Goal: Navigation & Orientation: Understand site structure

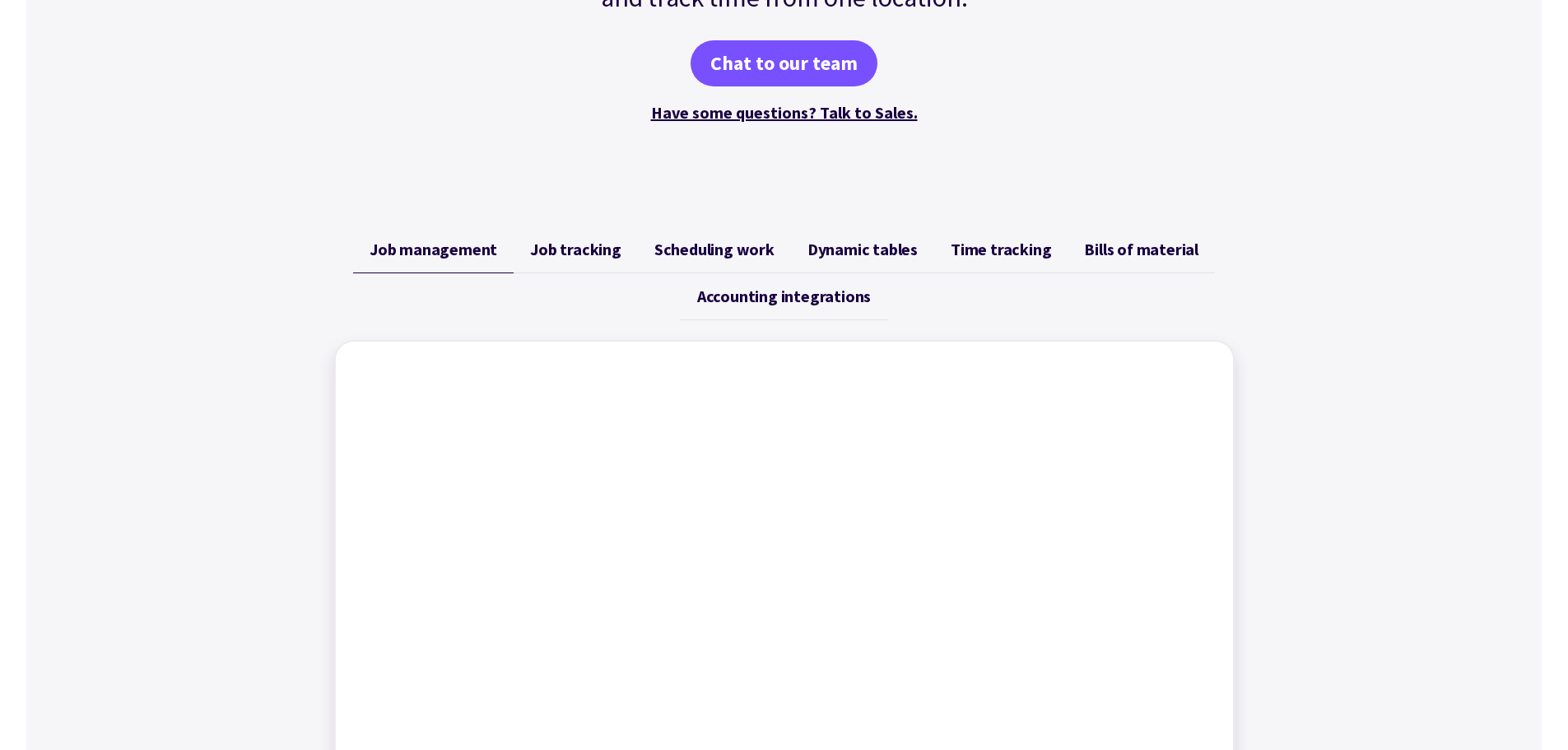
scroll to position [494, 0]
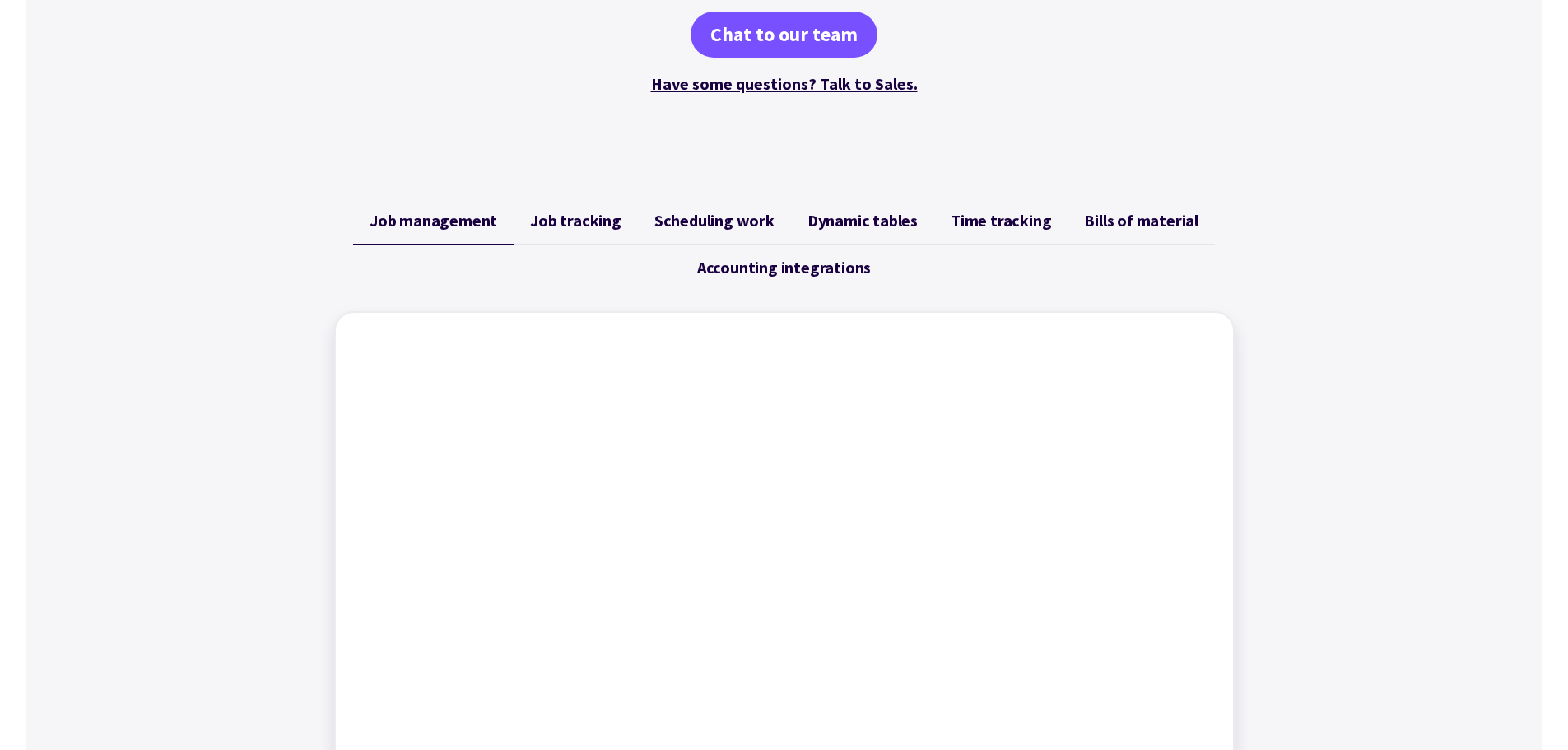
click at [592, 228] on span "Job tracking" at bounding box center [576, 221] width 91 height 20
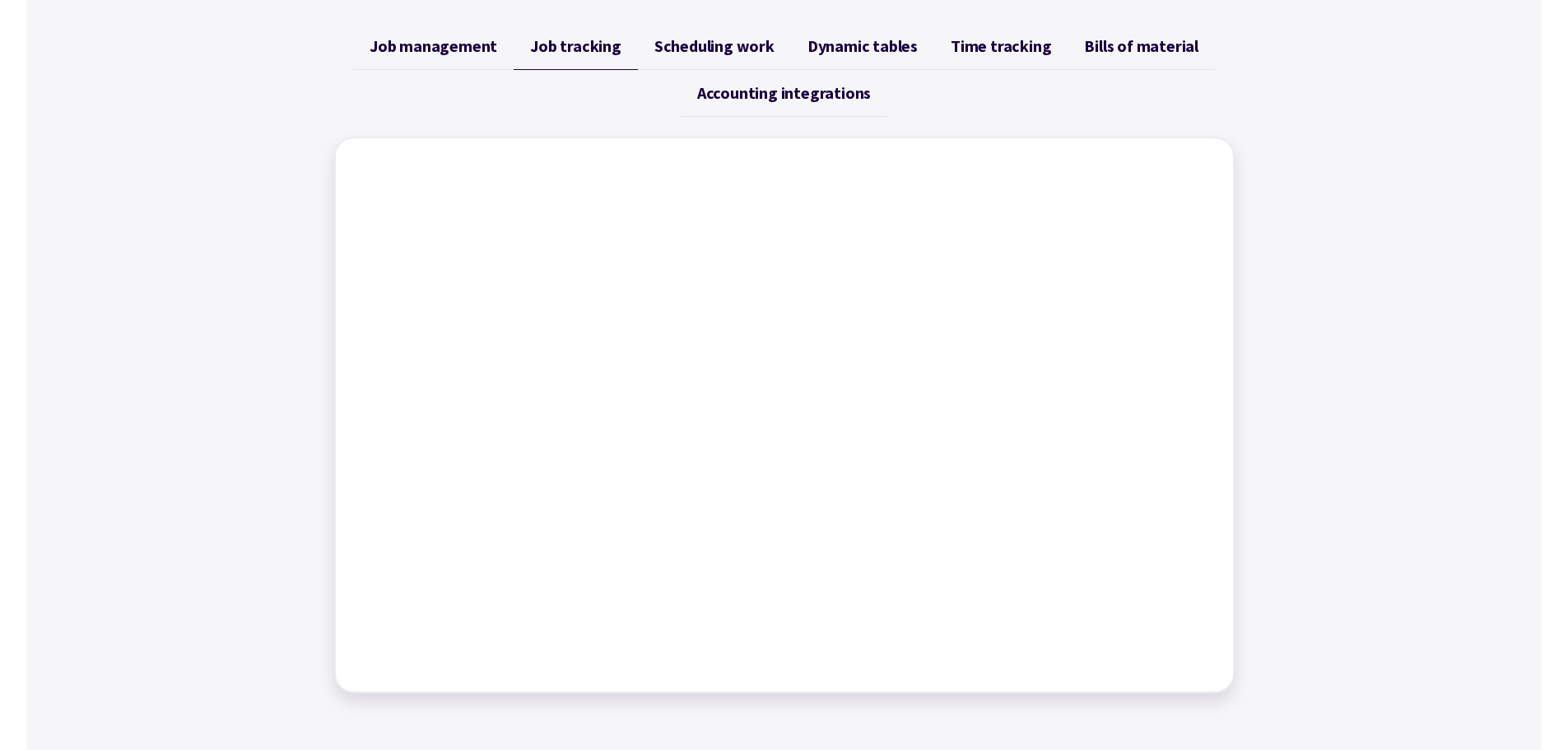
scroll to position [670, 0]
click at [674, 43] on span "Scheduling work" at bounding box center [714, 46] width 120 height 20
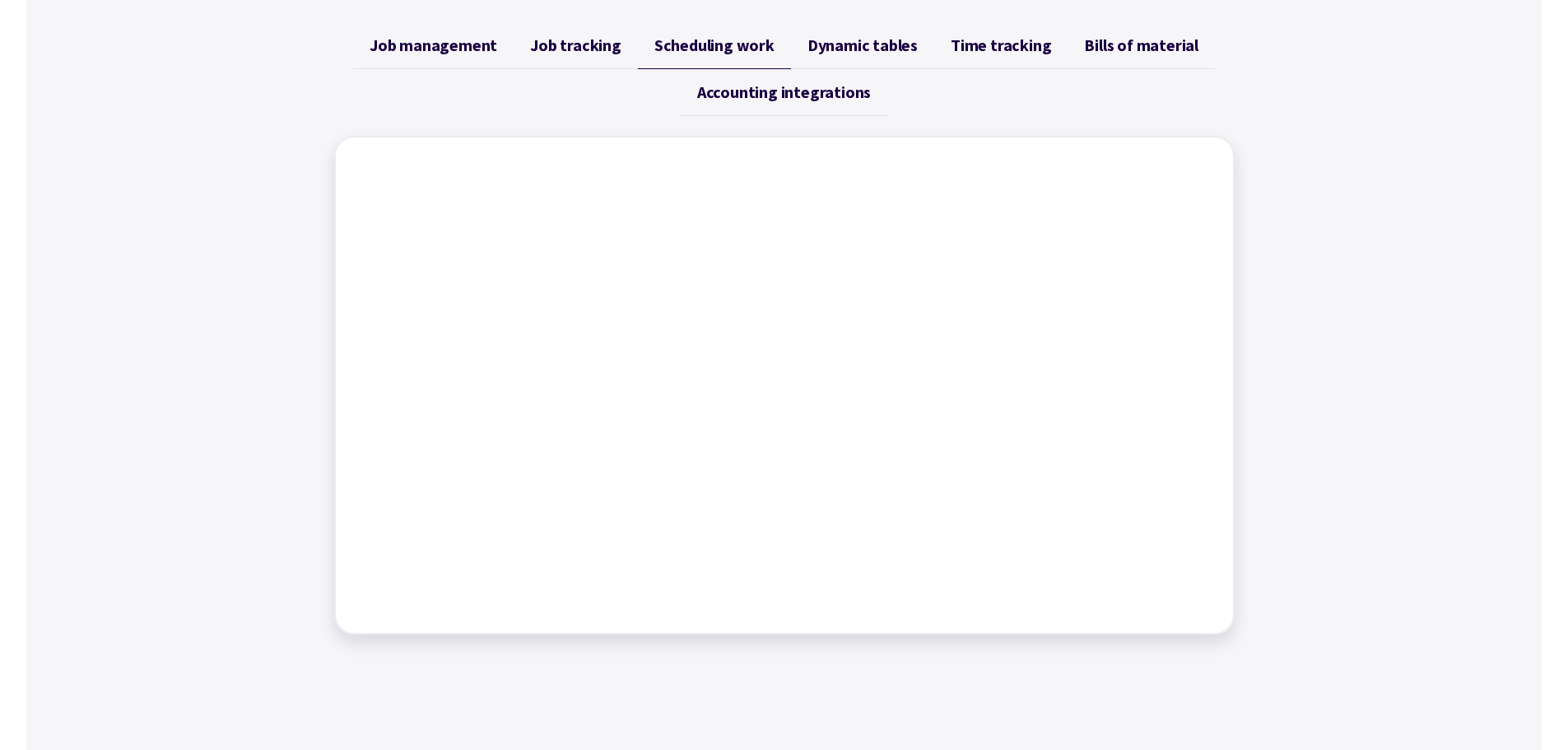
click at [1329, 451] on div "Job management Job tracking Scheduling work Dynamic tables Time tracking Bills …" at bounding box center [784, 329] width 1515 height 652
click at [874, 41] on span "Dynamic tables" at bounding box center [862, 46] width 110 height 20
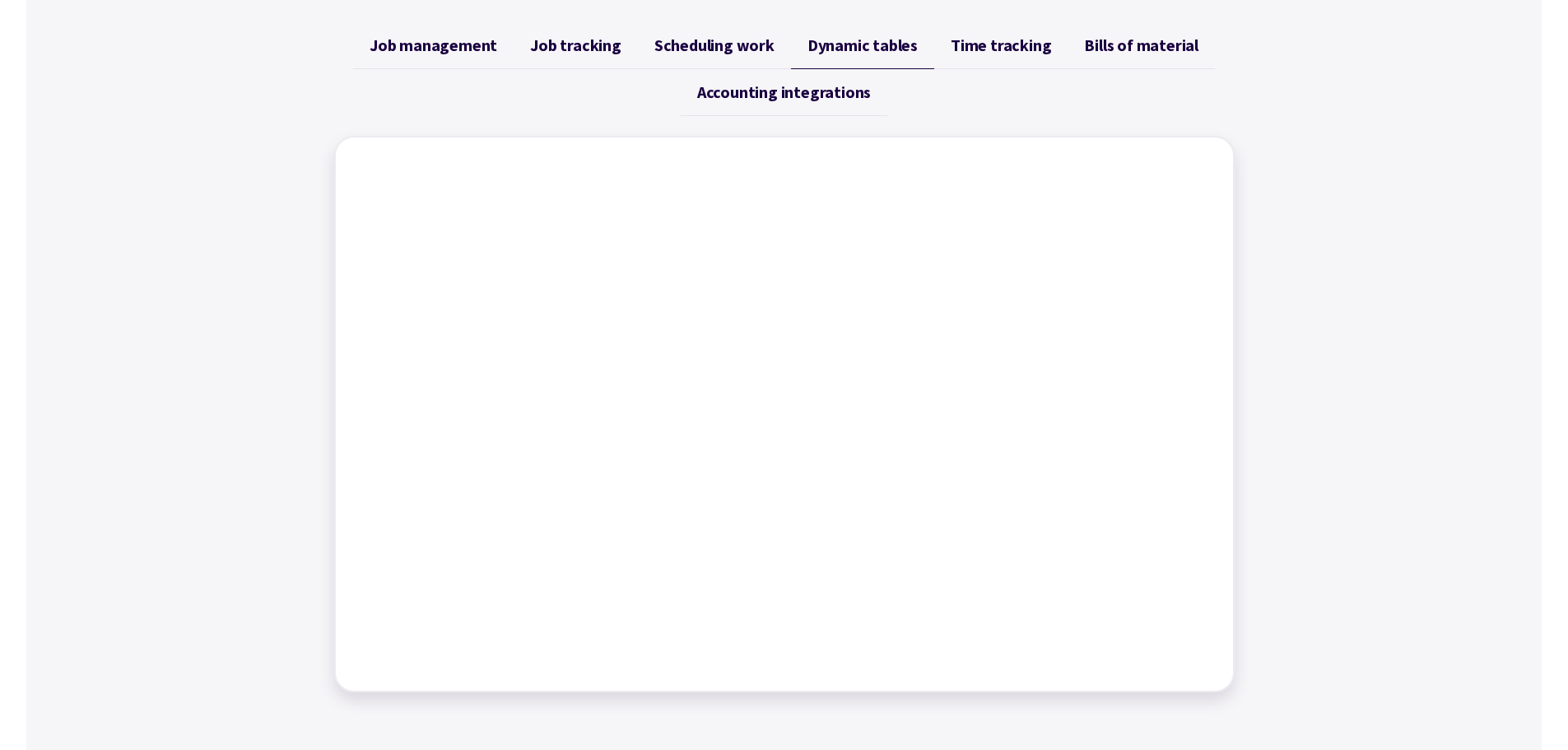
click at [990, 48] on span "Time tracking" at bounding box center [1000, 46] width 100 height 20
click at [1142, 47] on span "Bills of material" at bounding box center [1141, 46] width 114 height 20
click at [821, 102] on link "Accounting integrations" at bounding box center [784, 93] width 207 height 47
click at [453, 43] on span "Job management" at bounding box center [434, 46] width 127 height 20
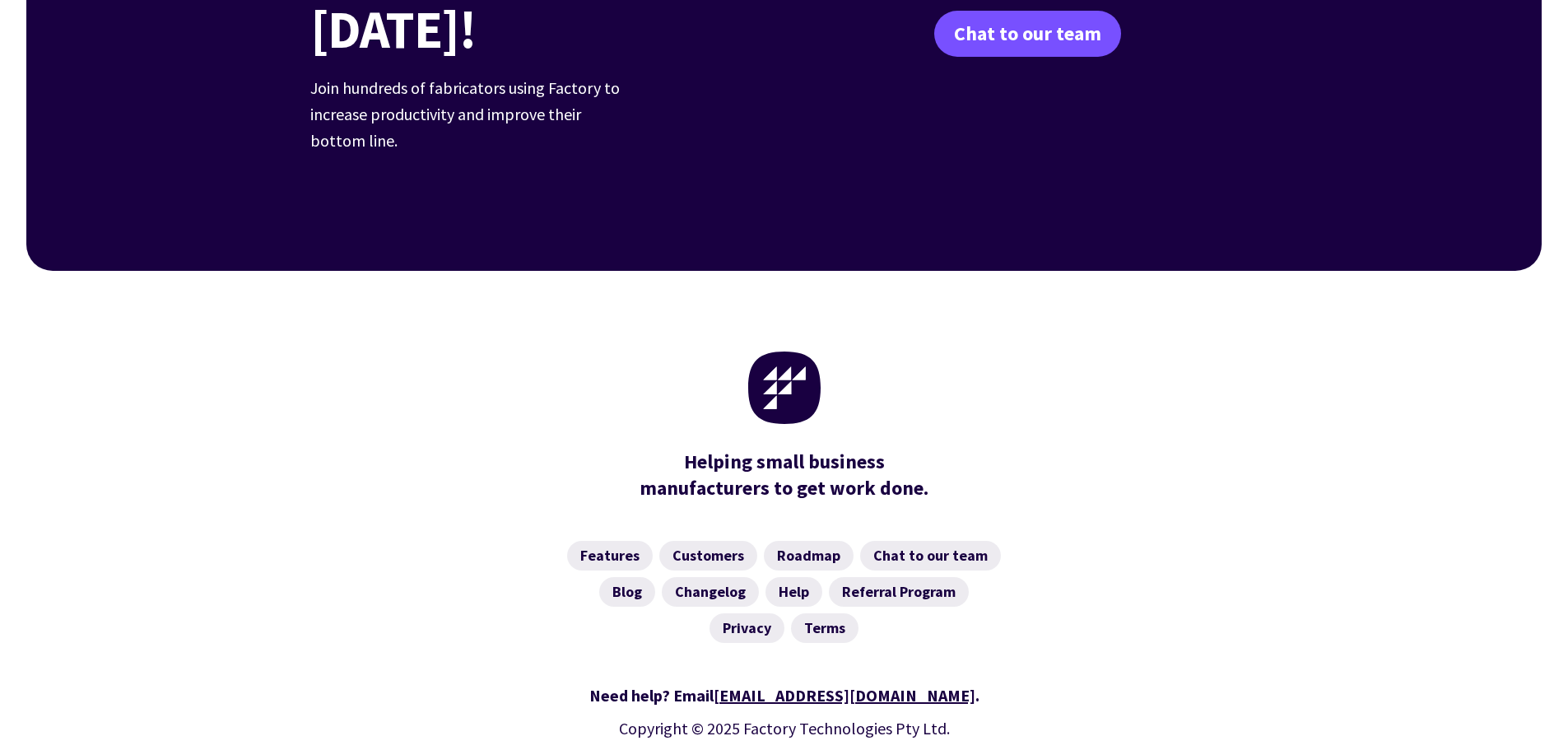
scroll to position [6435, 0]
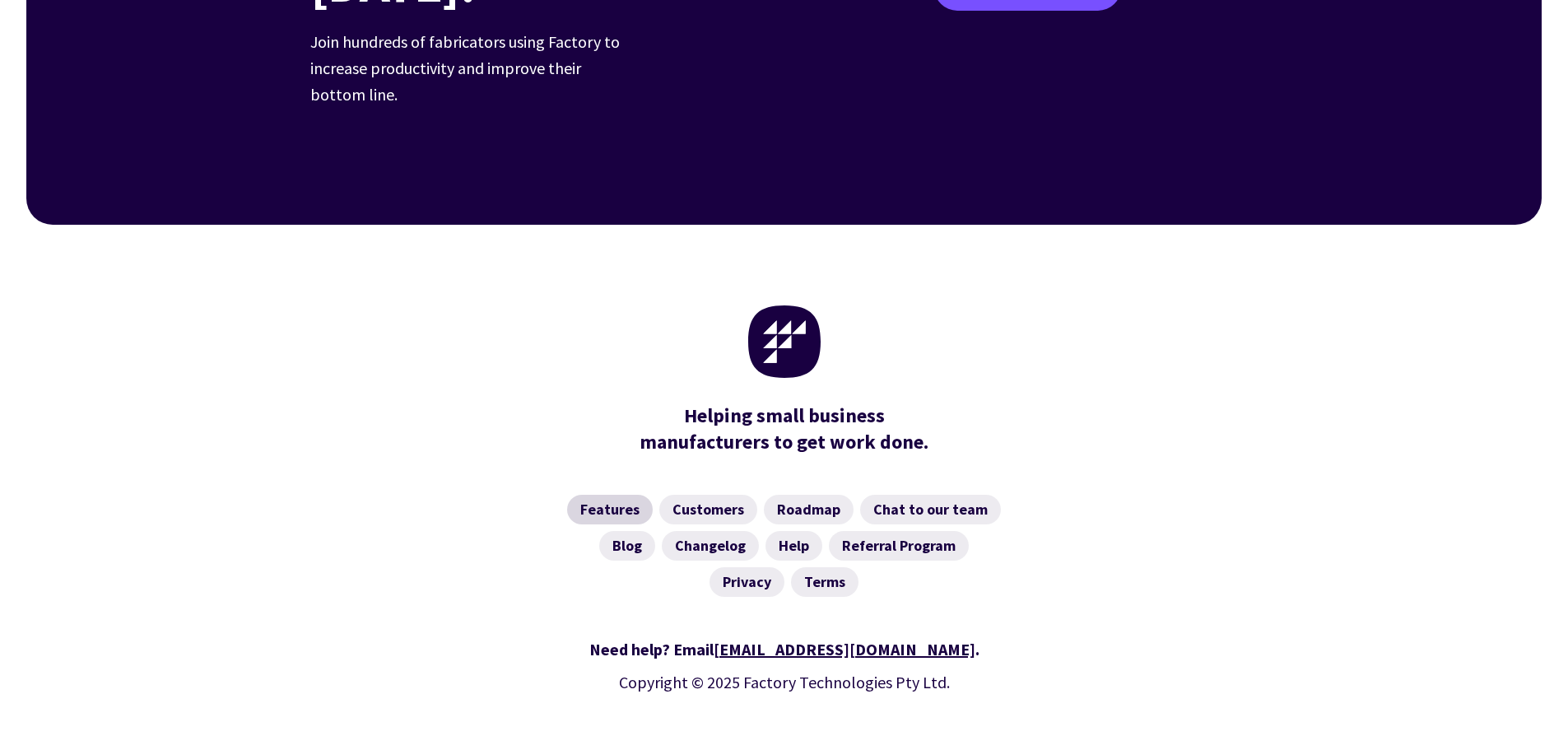
click at [619, 495] on link "Features" at bounding box center [609, 510] width 85 height 30
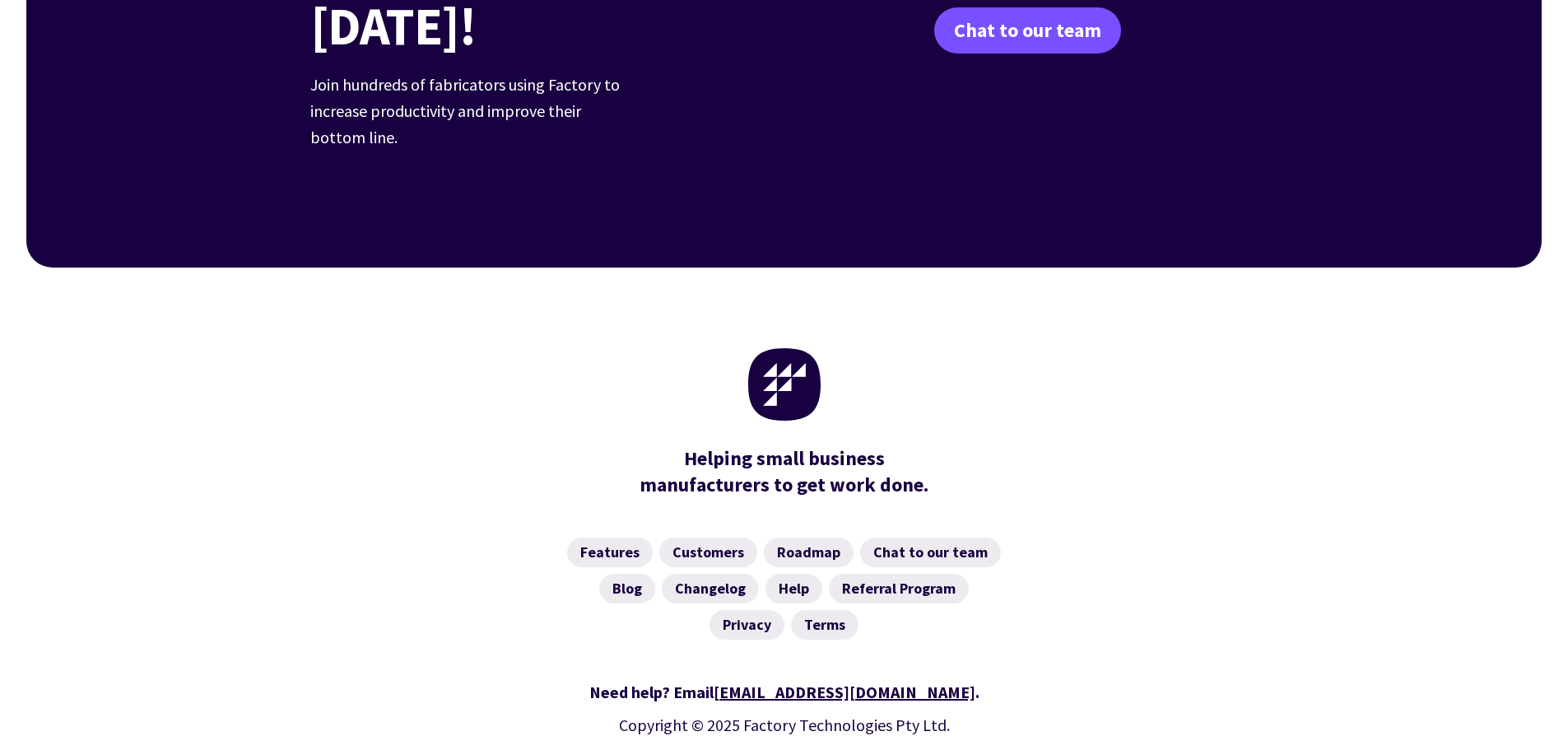
scroll to position [2565, 0]
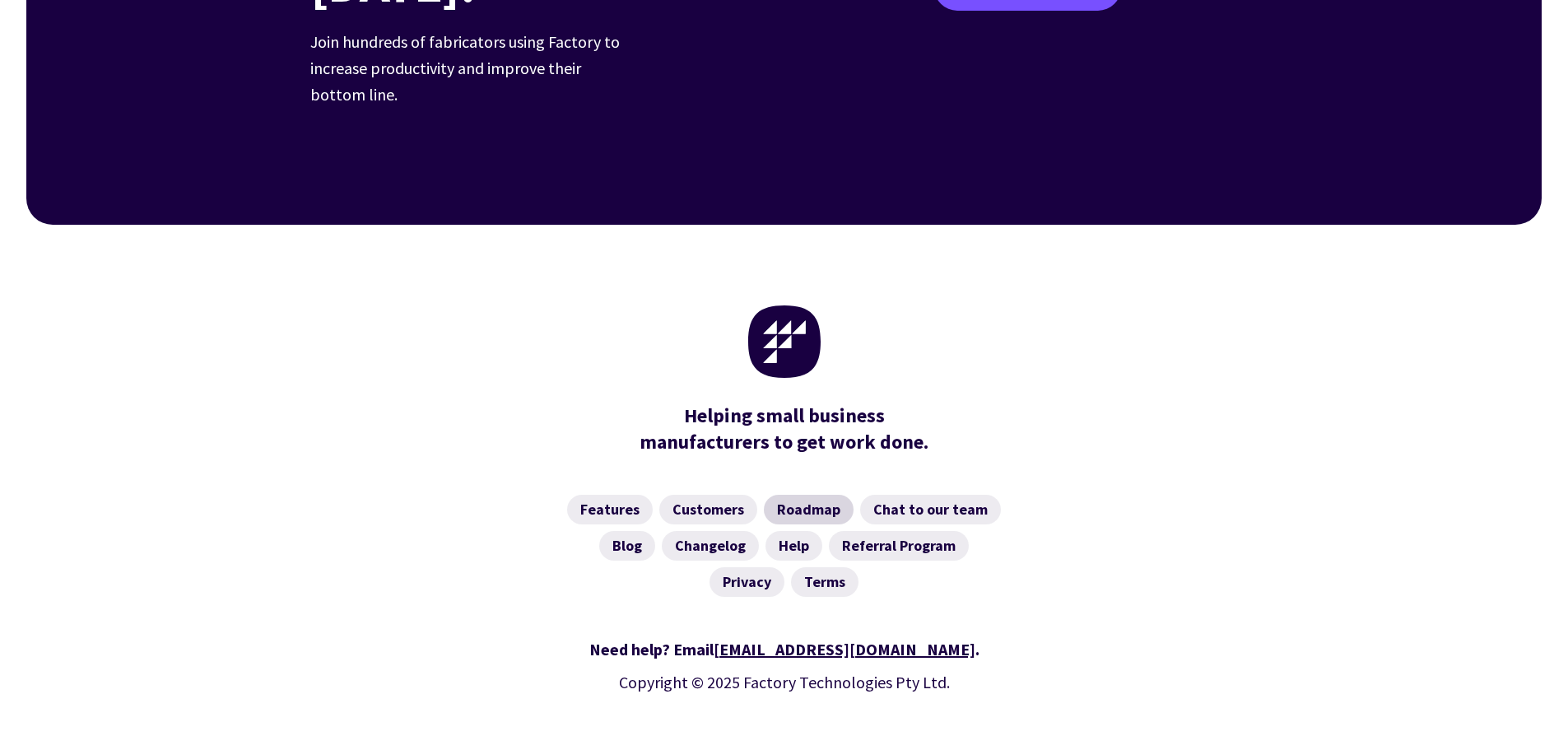
click at [821, 495] on link "Roadmap" at bounding box center [808, 510] width 89 height 30
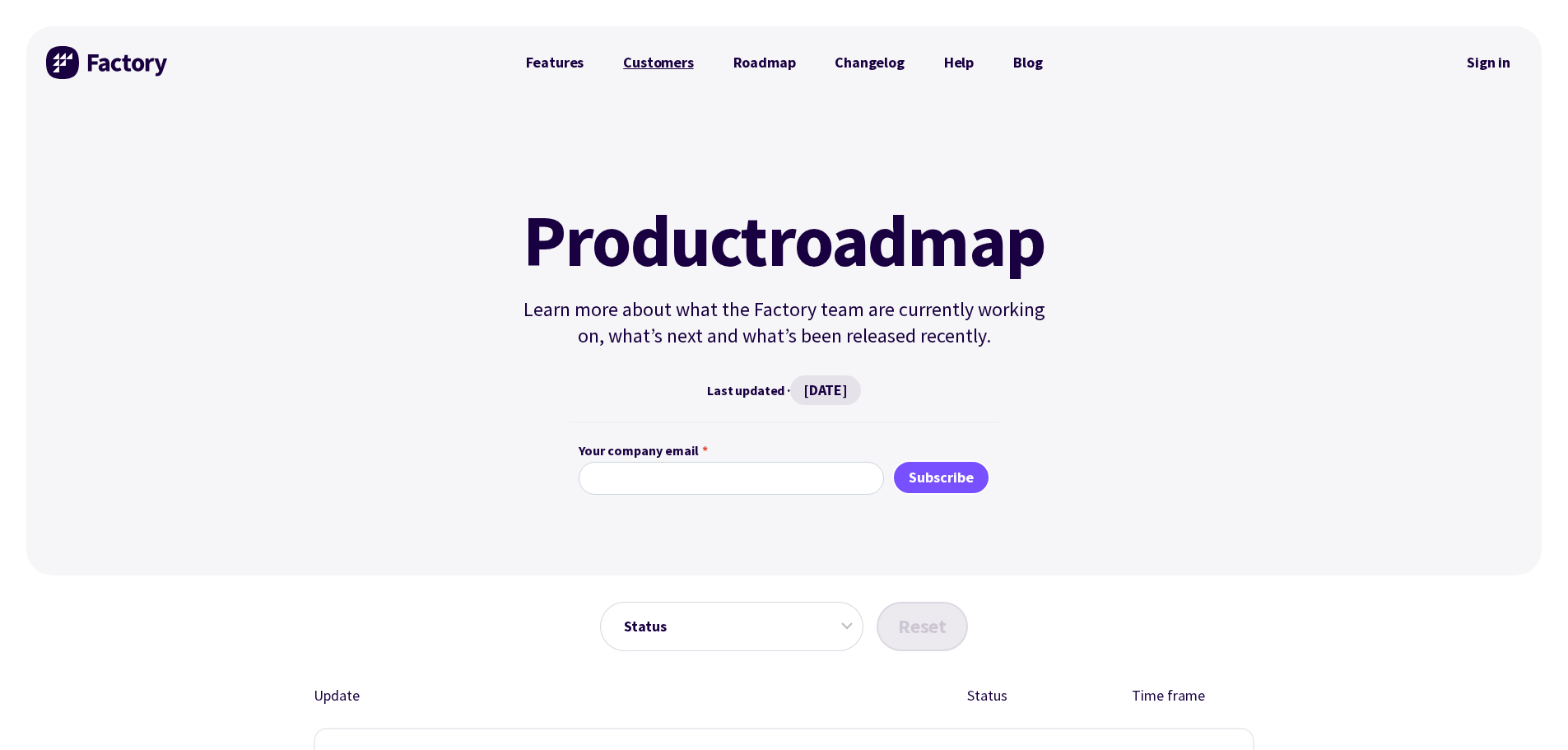
click at [653, 66] on link "Customers" at bounding box center [658, 63] width 109 height 33
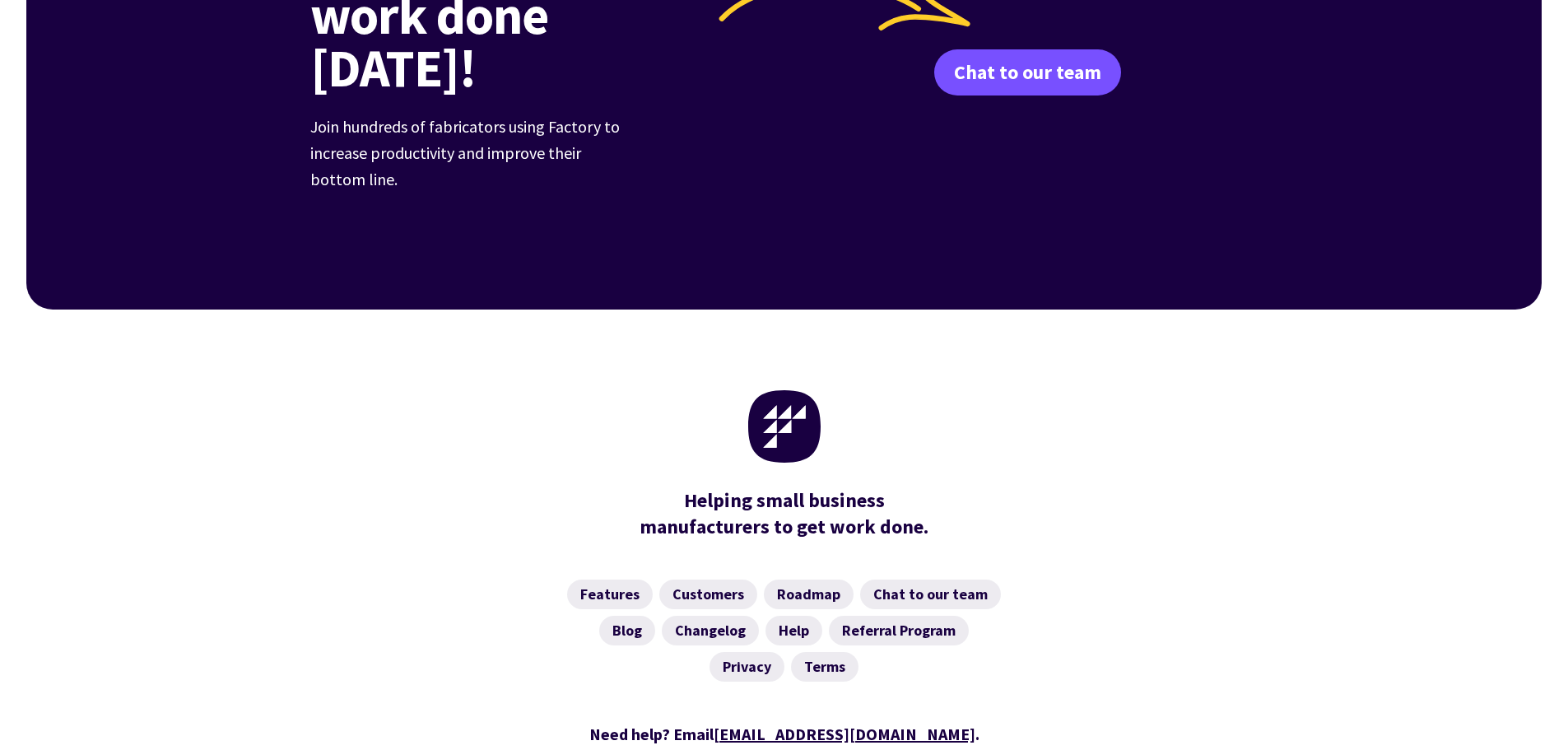
scroll to position [2377, 0]
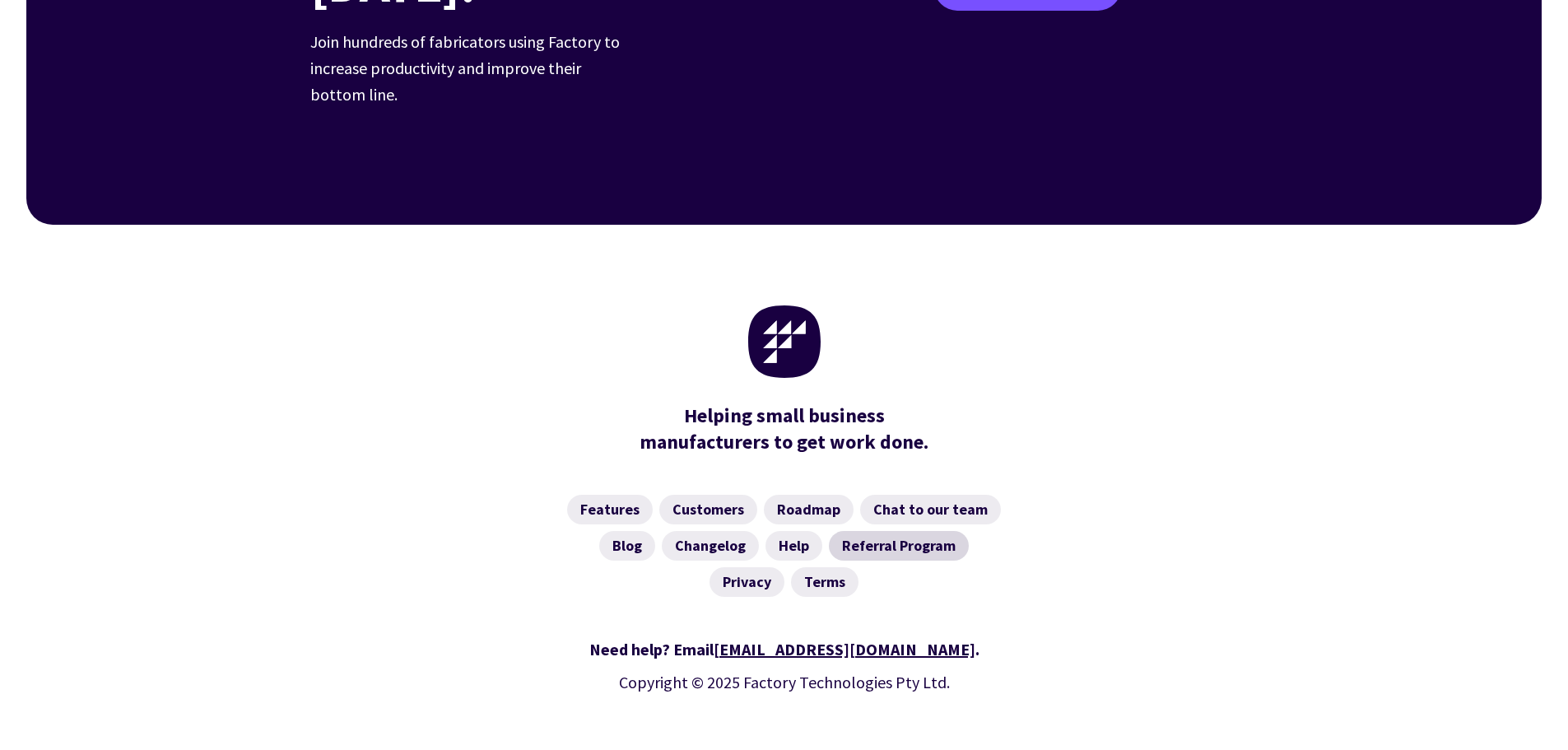
click at [909, 531] on link "Referral Program" at bounding box center [899, 546] width 140 height 30
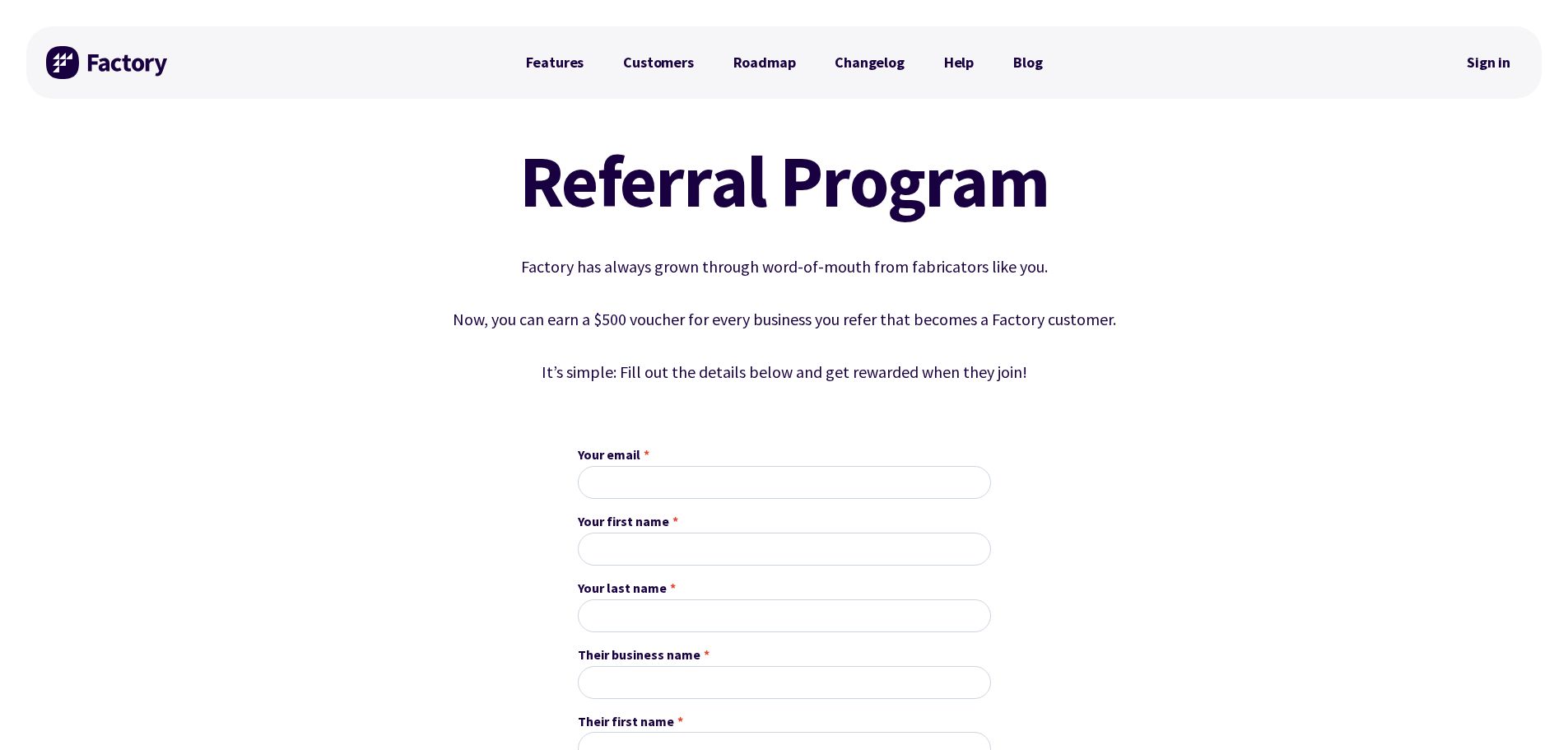
click at [565, 46] on div "Features Customers Roadmap Changelog Help Blog" at bounding box center [784, 63] width 557 height 73
click at [571, 60] on link "Features" at bounding box center [555, 63] width 98 height 33
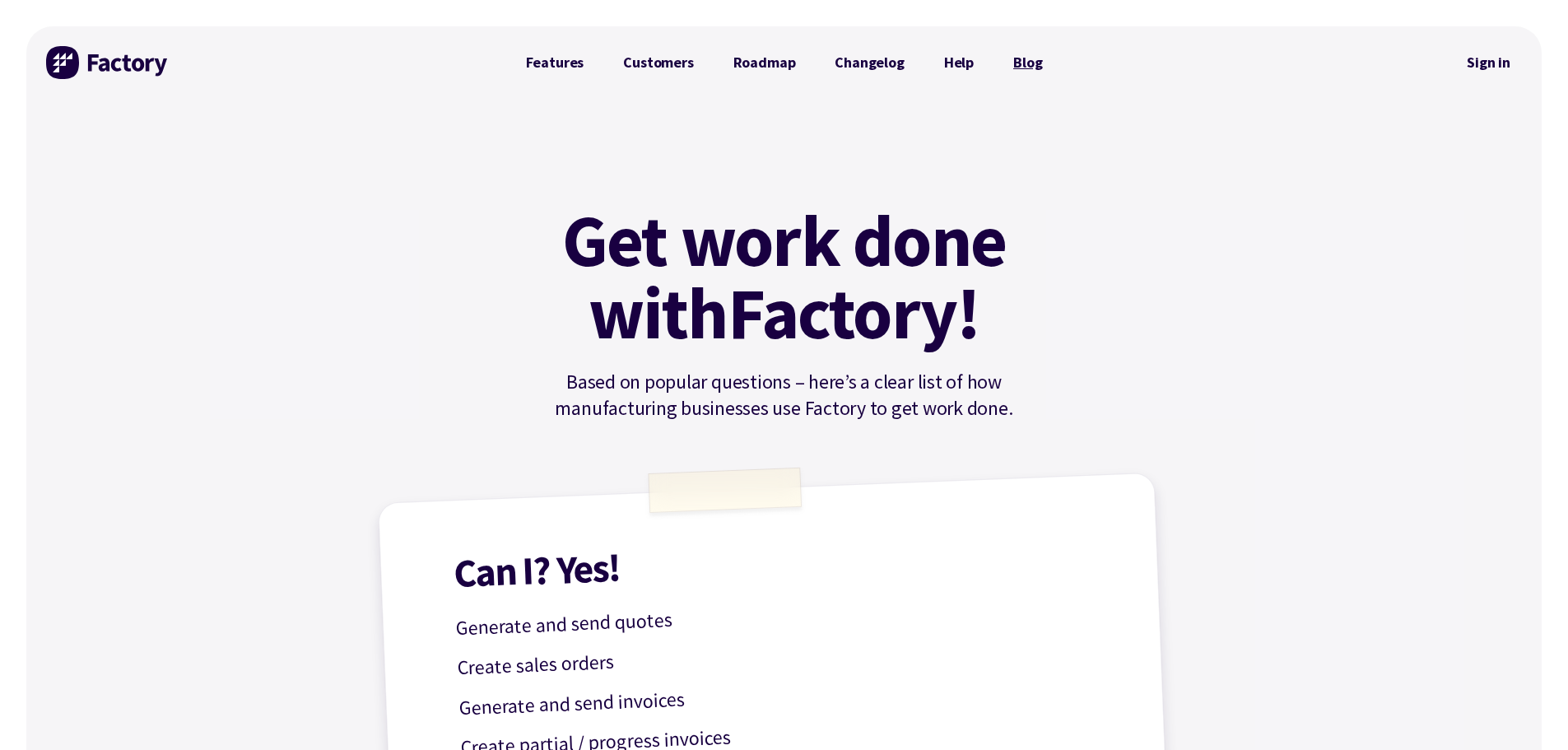
click at [1020, 56] on link "Blog" at bounding box center [1028, 63] width 69 height 33
